Goal: Information Seeking & Learning: Understand process/instructions

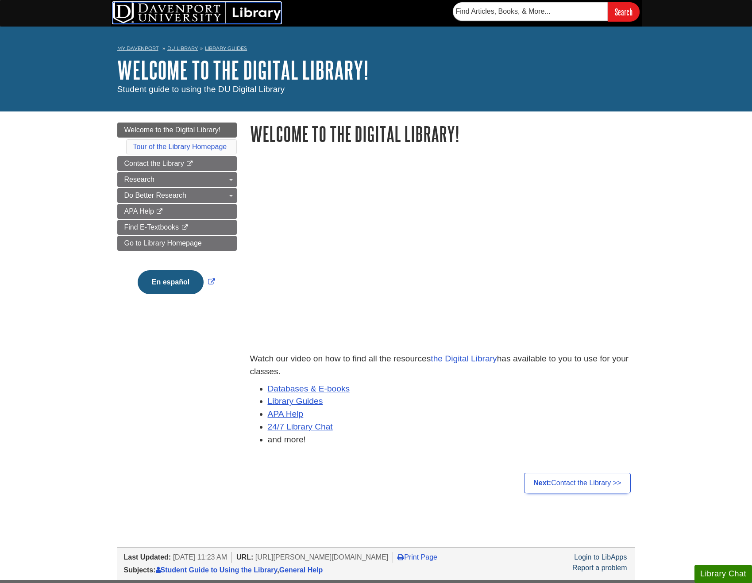
click at [165, 8] on img at bounding box center [197, 12] width 168 height 21
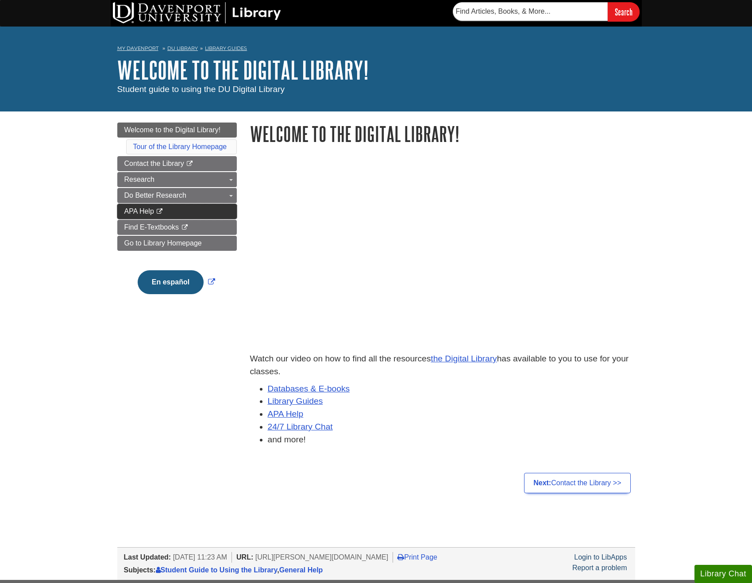
click at [181, 215] on link "APA Help This link opens in a new window" at bounding box center [176, 211] width 119 height 15
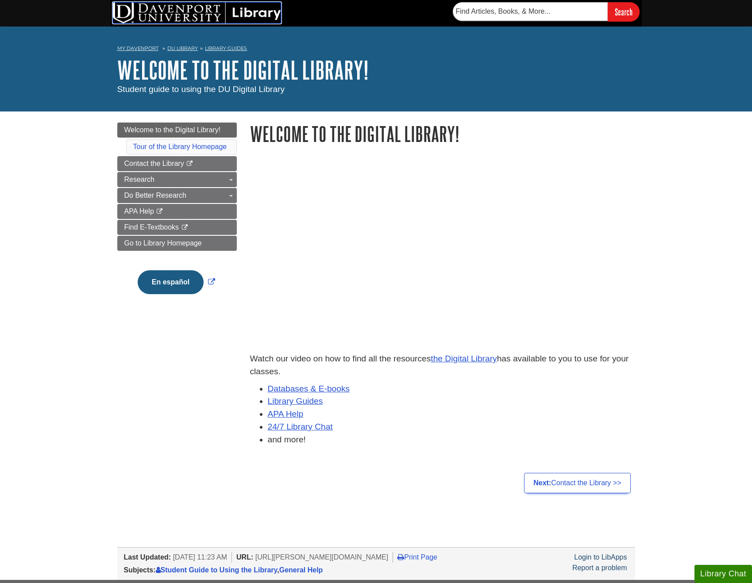
click at [133, 13] on img at bounding box center [197, 12] width 168 height 21
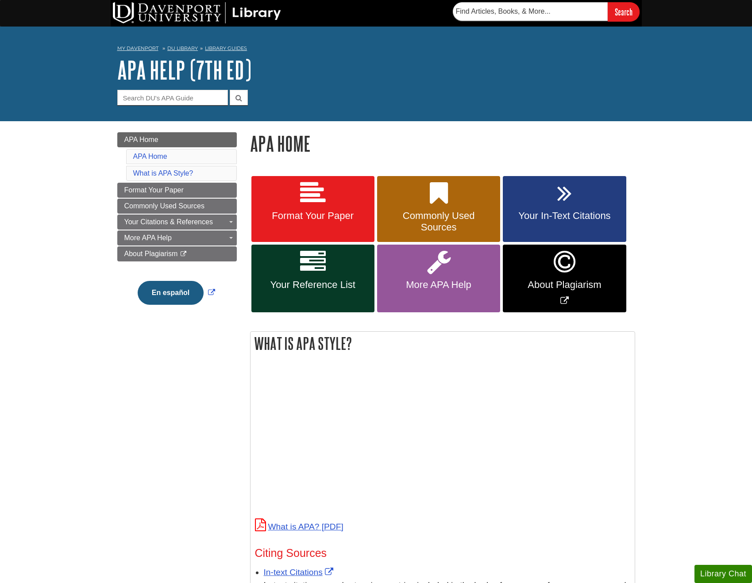
scroll to position [2, 0]
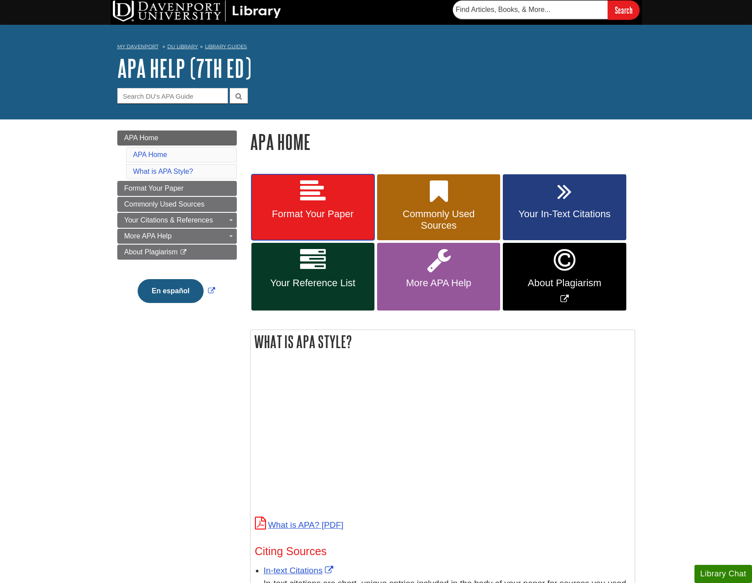
click at [309, 215] on span "Format Your Paper" at bounding box center [313, 214] width 110 height 12
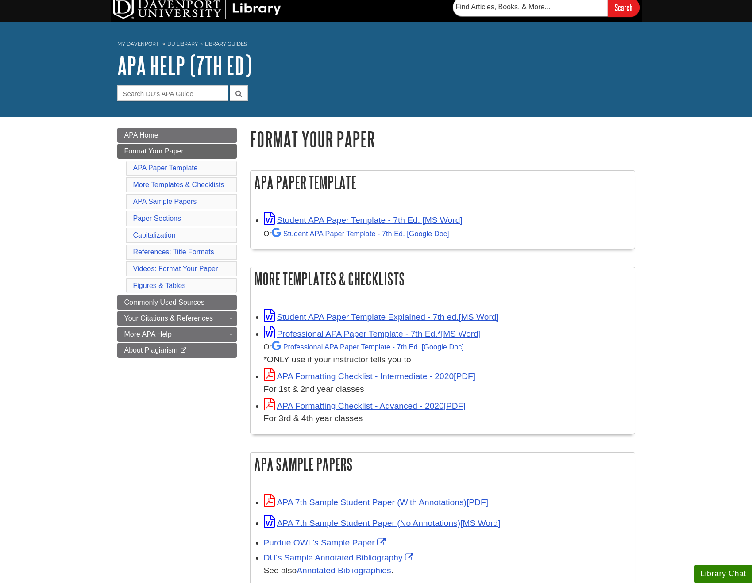
scroll to position [11, 0]
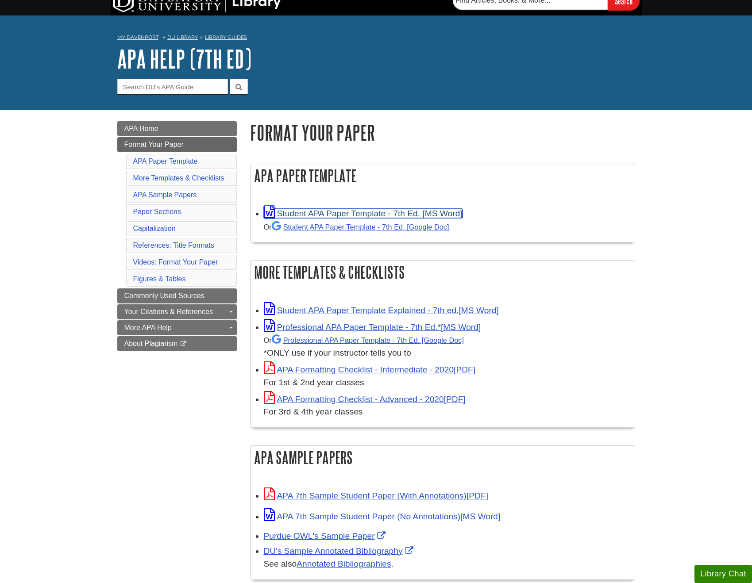
click at [369, 214] on link "Student APA Paper Template - 7th Ed. [MS Word]" at bounding box center [363, 213] width 199 height 9
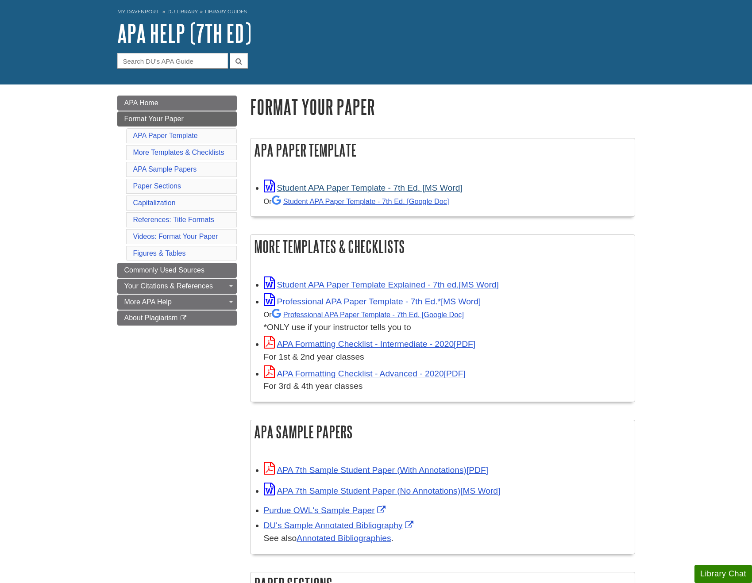
scroll to position [38, 0]
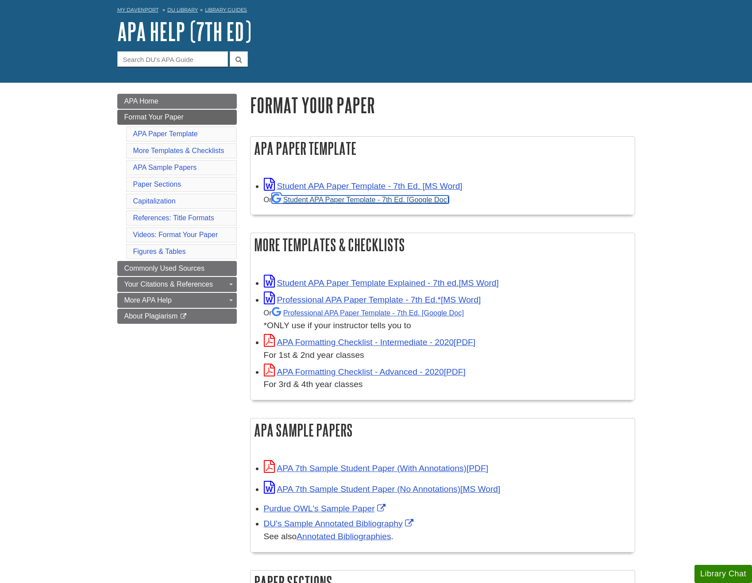
click at [331, 202] on link "Student APA Paper Template - 7th Ed. [Google Doc]" at bounding box center [360, 200] width 177 height 8
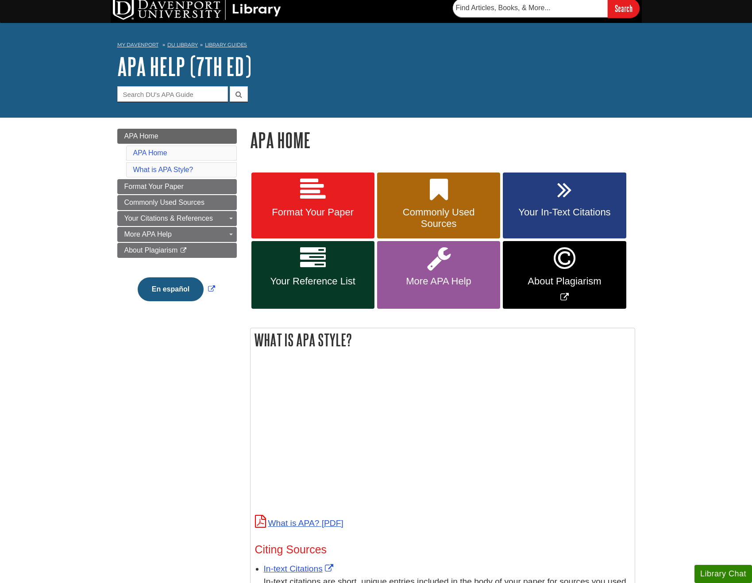
scroll to position [5, 0]
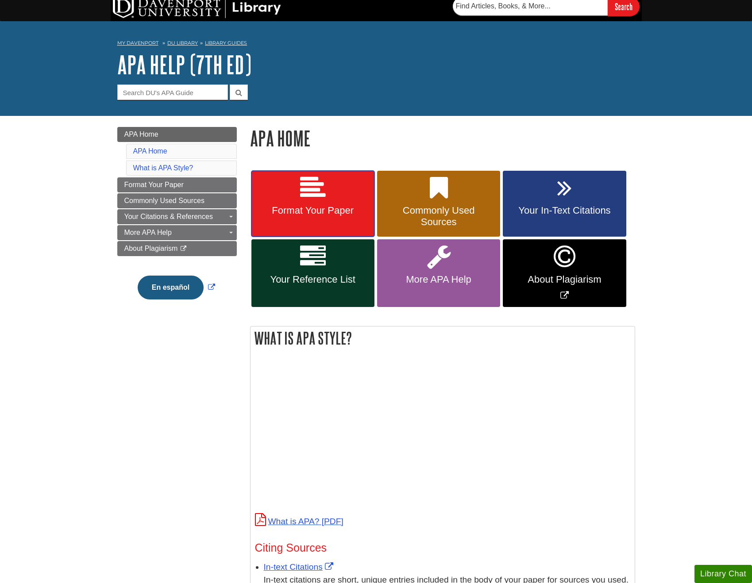
click at [274, 199] on link "Format Your Paper" at bounding box center [312, 204] width 123 height 66
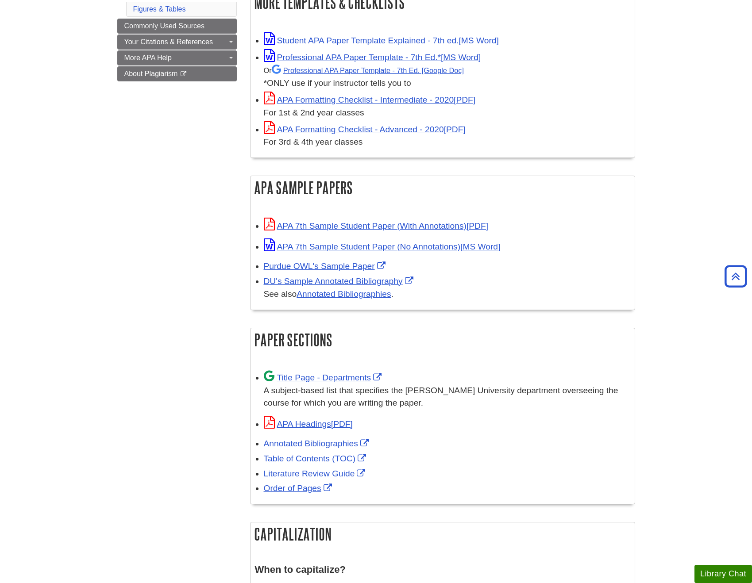
scroll to position [308, 0]
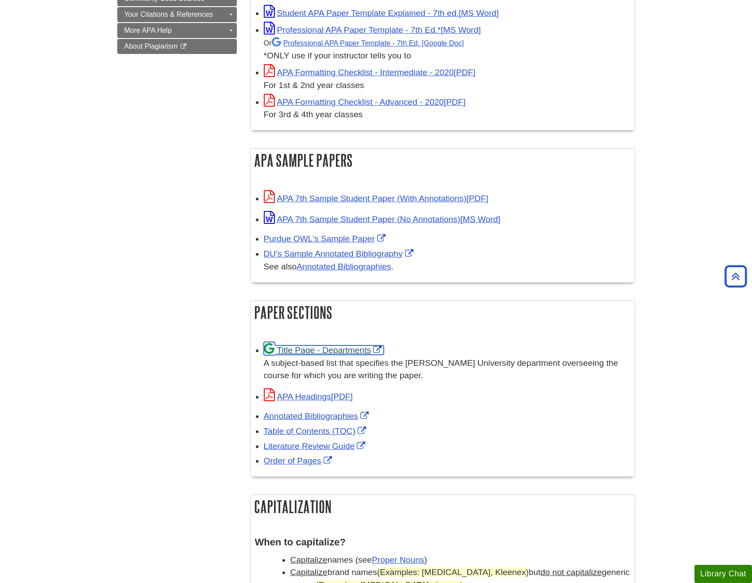
click at [380, 350] on link "Title Page - Departments" at bounding box center [324, 350] width 120 height 9
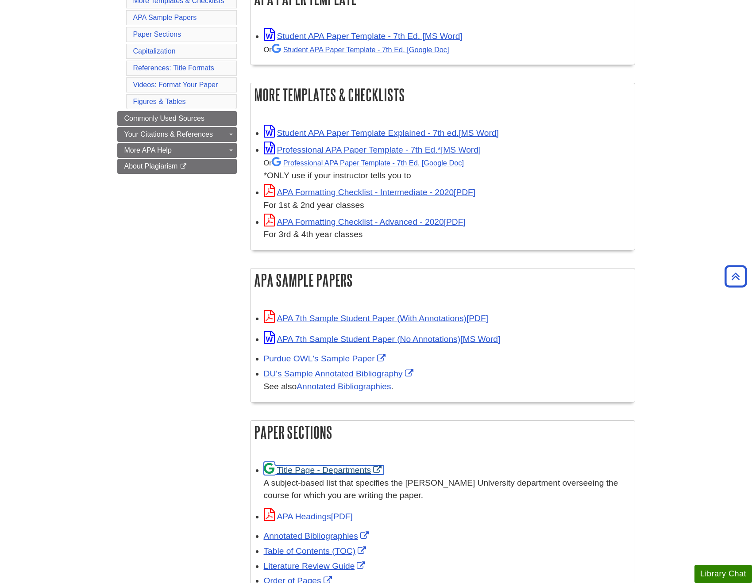
scroll to position [183, 0]
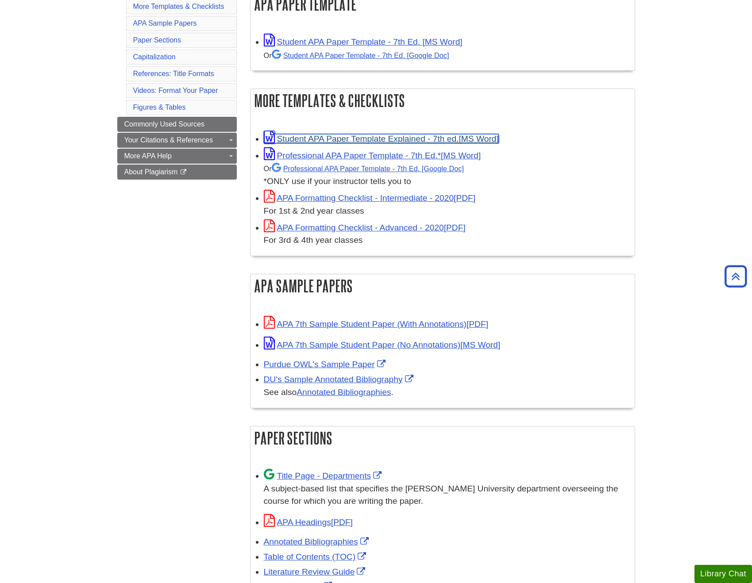
click at [352, 137] on link "Student APA Paper Template Explained - 7th ed." at bounding box center [381, 138] width 235 height 9
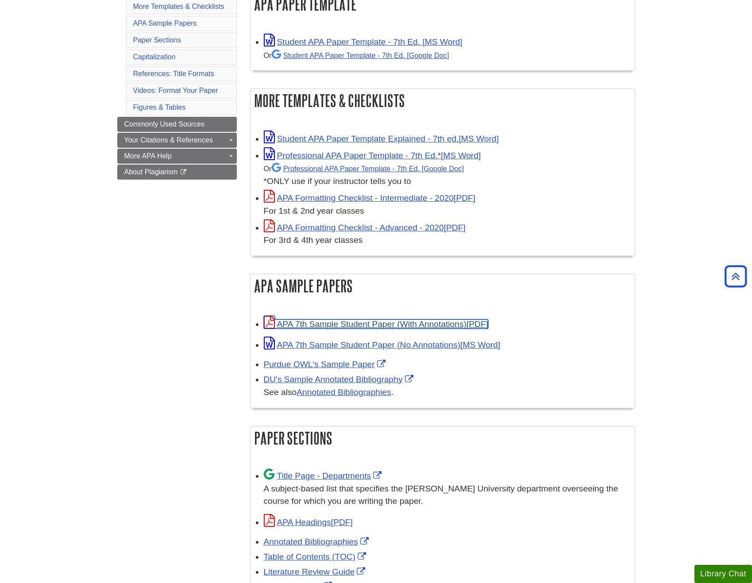
click at [316, 324] on link "APA 7th Sample Student Paper (With Annotations)" at bounding box center [376, 323] width 224 height 9
